Goal: Navigation & Orientation: Find specific page/section

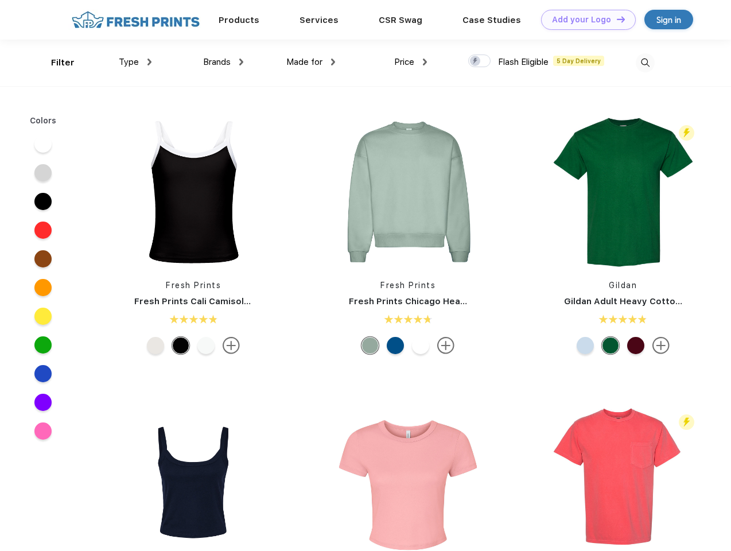
click at [584, 20] on link "Add your Logo Design Tool" at bounding box center [588, 20] width 95 height 20
click at [0, 0] on div "Design Tool" at bounding box center [0, 0] width 0 height 0
click at [616, 19] on link "Add your Logo Design Tool" at bounding box center [588, 20] width 95 height 20
click at [55, 63] on div "Filter" at bounding box center [63, 62] width 24 height 13
click at [135, 62] on span "Type" at bounding box center [129, 62] width 20 height 10
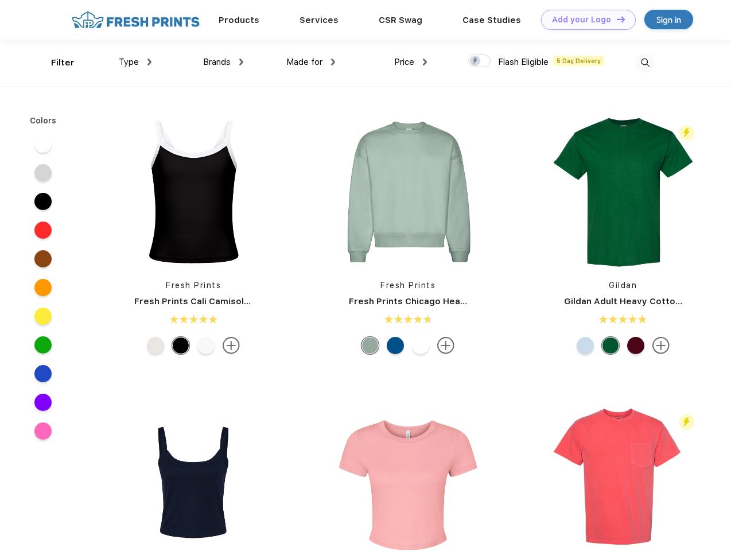
click at [223, 62] on span "Brands" at bounding box center [217, 62] width 28 height 10
click at [311, 62] on span "Made for" at bounding box center [304, 62] width 36 height 10
click at [411, 62] on span "Price" at bounding box center [404, 62] width 20 height 10
click at [480, 61] on div at bounding box center [479, 61] width 22 height 13
click at [476, 61] on input "checkbox" at bounding box center [471, 57] width 7 height 7
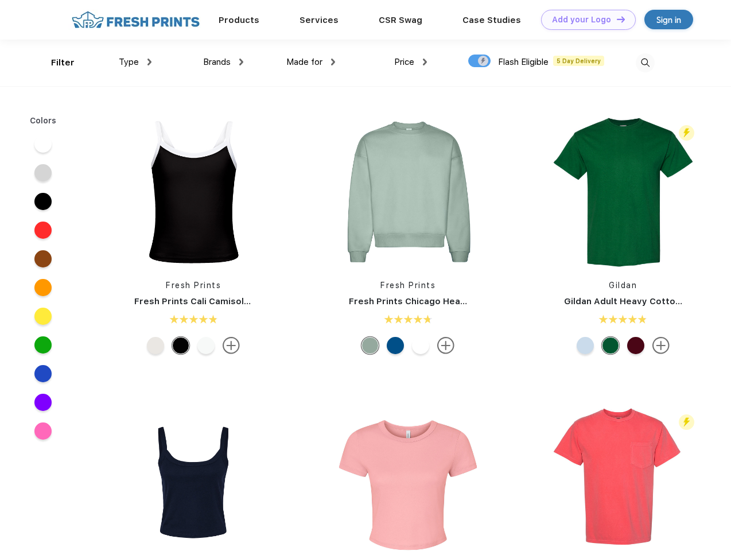
click at [645, 63] on img at bounding box center [645, 62] width 19 height 19
